Goal: Information Seeking & Learning: Get advice/opinions

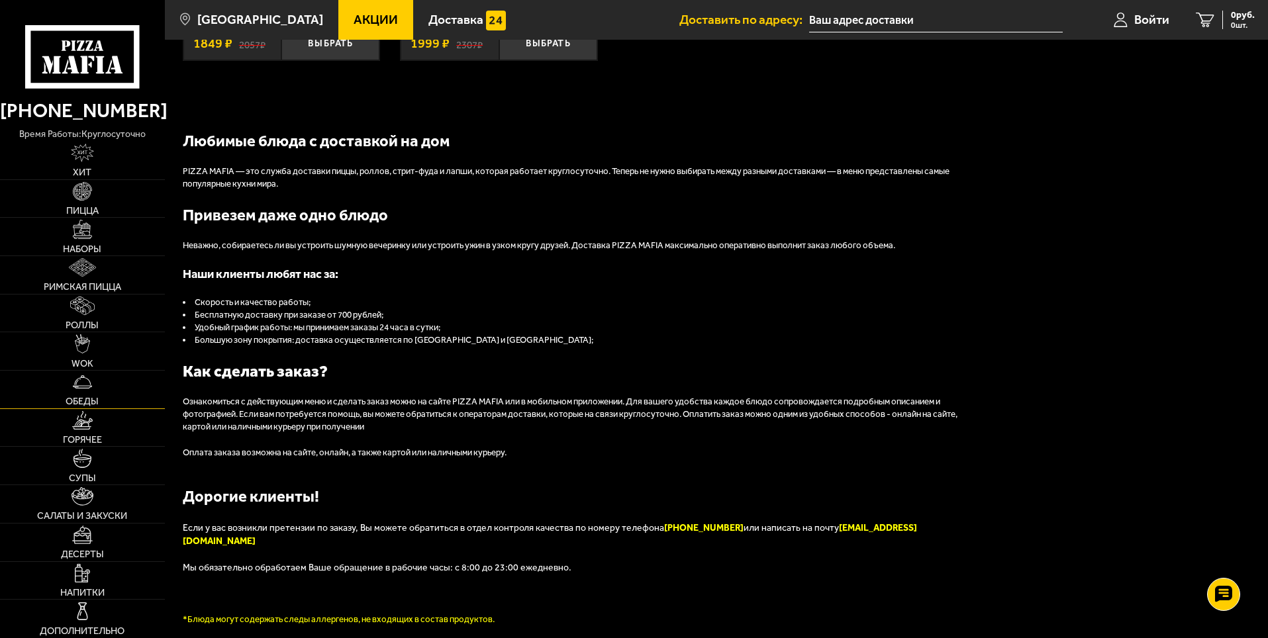
scroll to position [1466, 0]
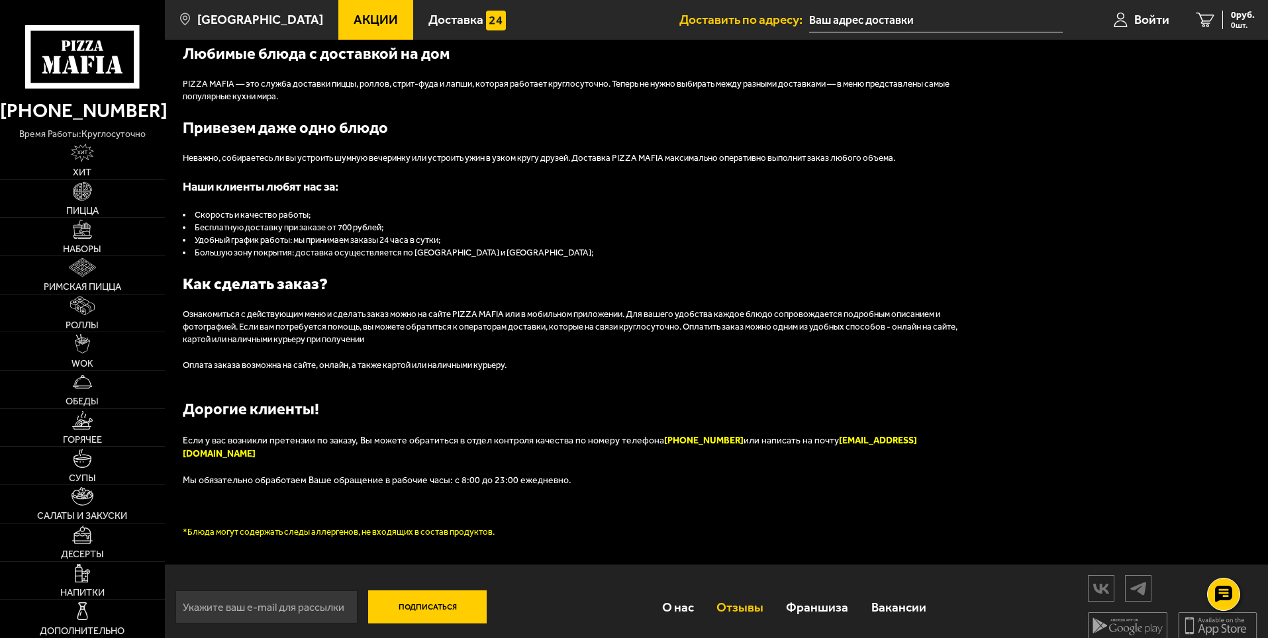
click at [745, 592] on link "Отзывы" at bounding box center [740, 607] width 70 height 43
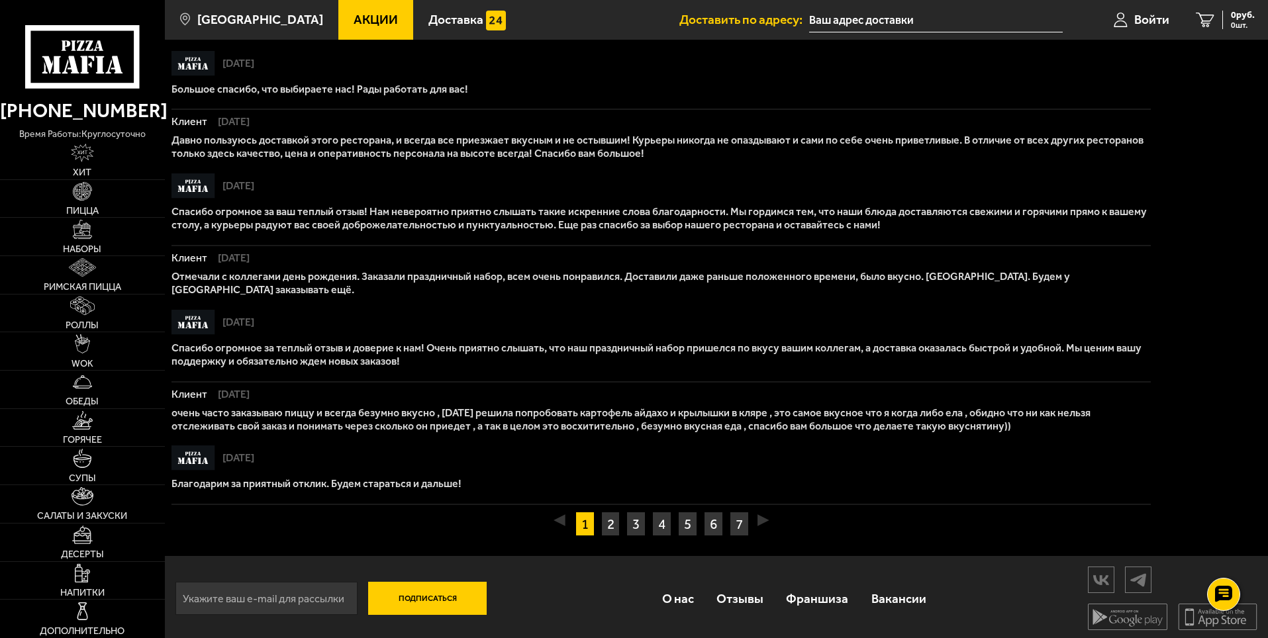
scroll to position [798, 0]
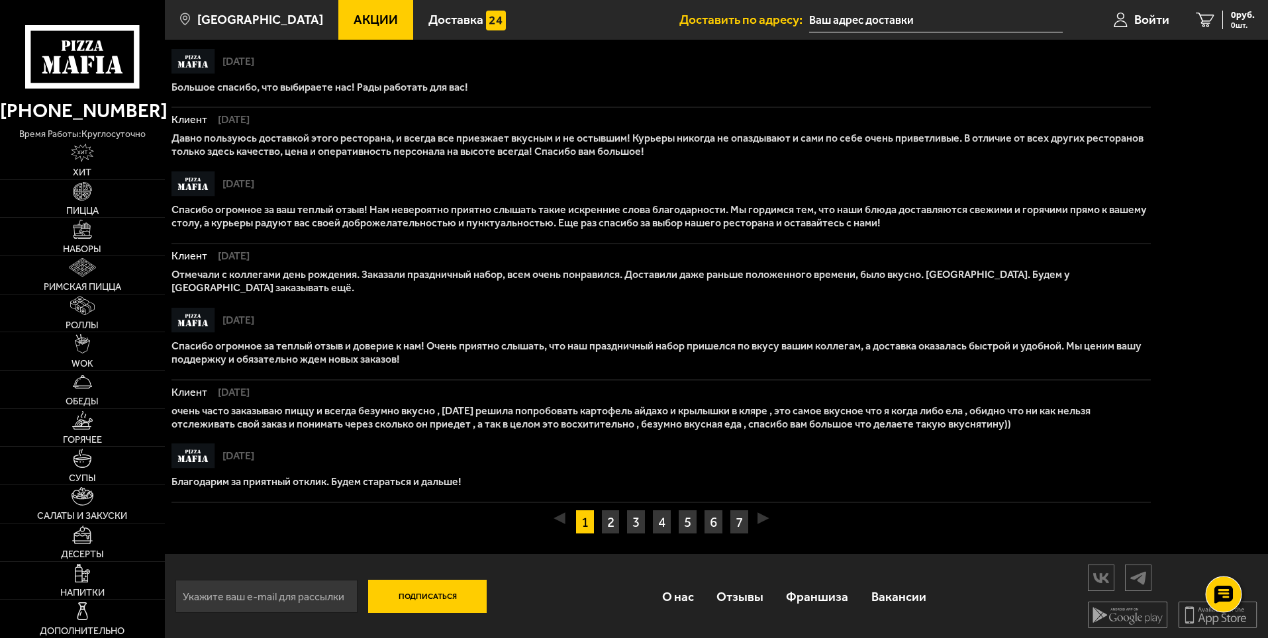
click at [1225, 586] on use at bounding box center [1222, 594] width 19 height 19
click at [1217, 546] on use at bounding box center [1222, 554] width 19 height 19
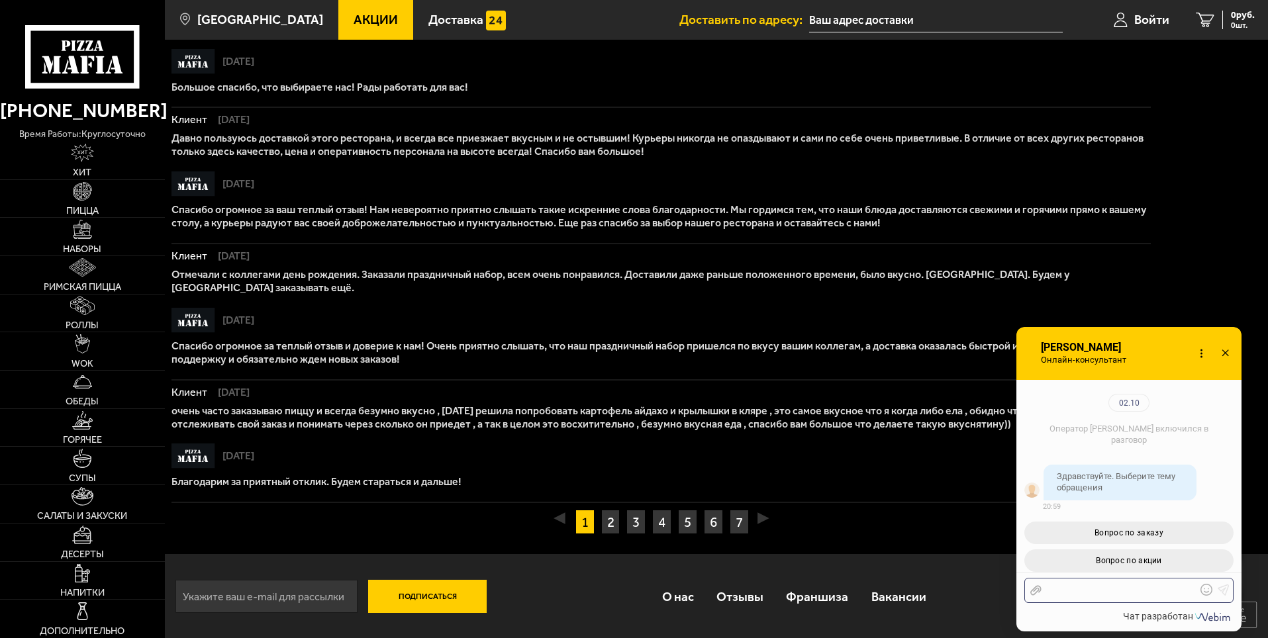
scroll to position [144, 0]
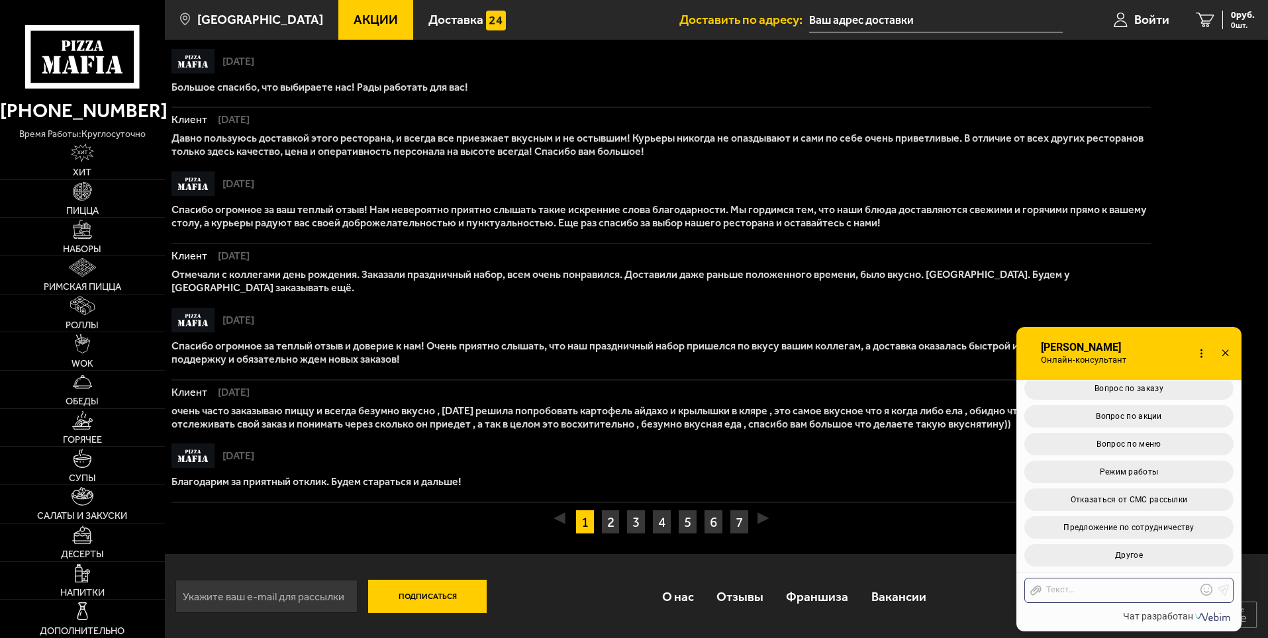
click at [1225, 357] on icon at bounding box center [1224, 353] width 19 height 19
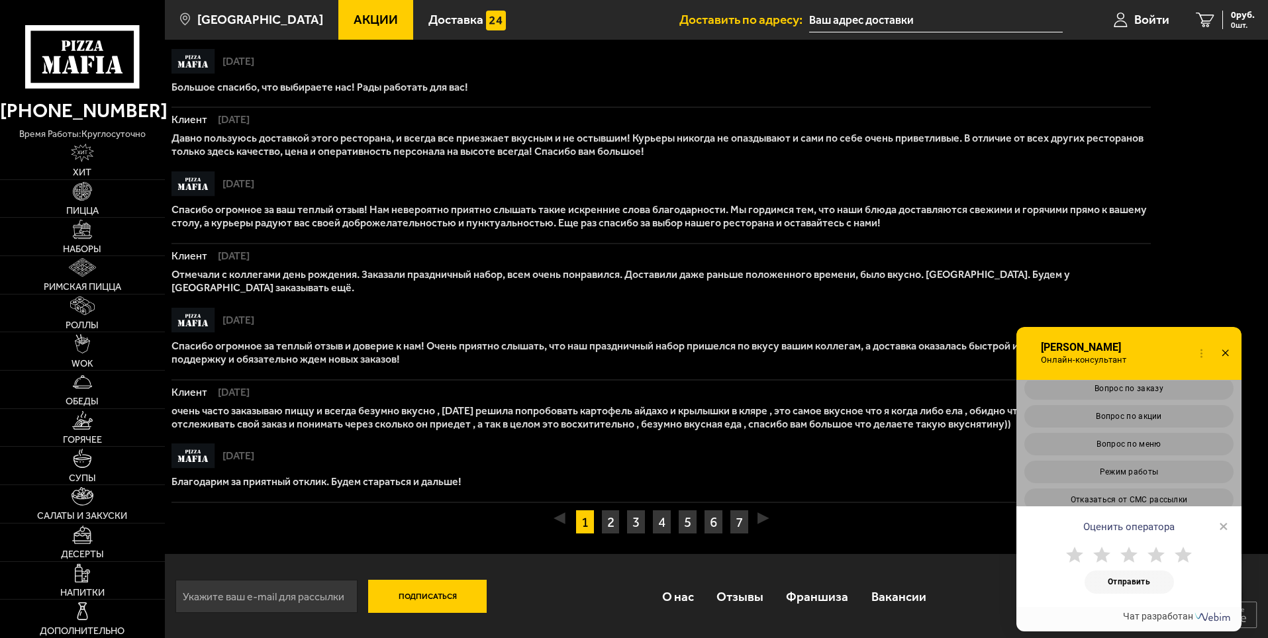
click at [1226, 355] on icon at bounding box center [1224, 353] width 19 height 19
